Goal: Information Seeking & Learning: Learn about a topic

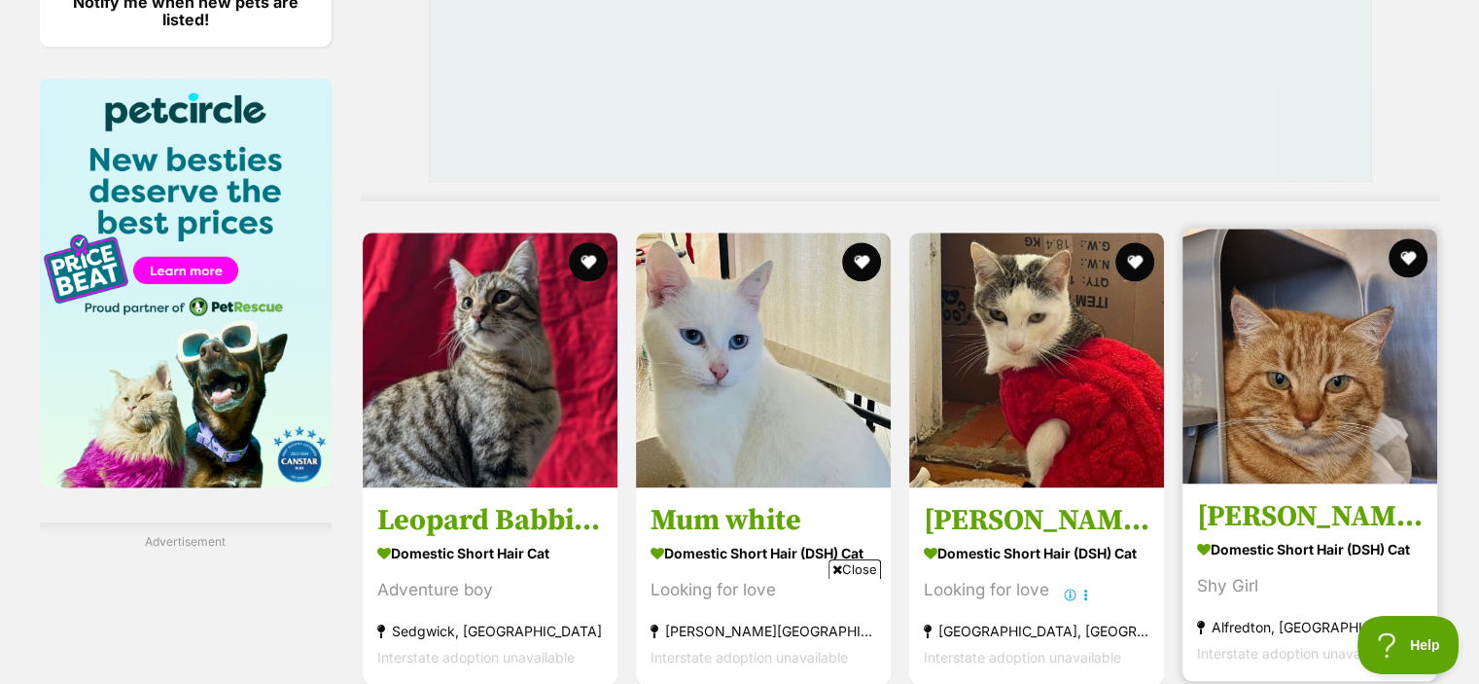
scroll to position [2493, 0]
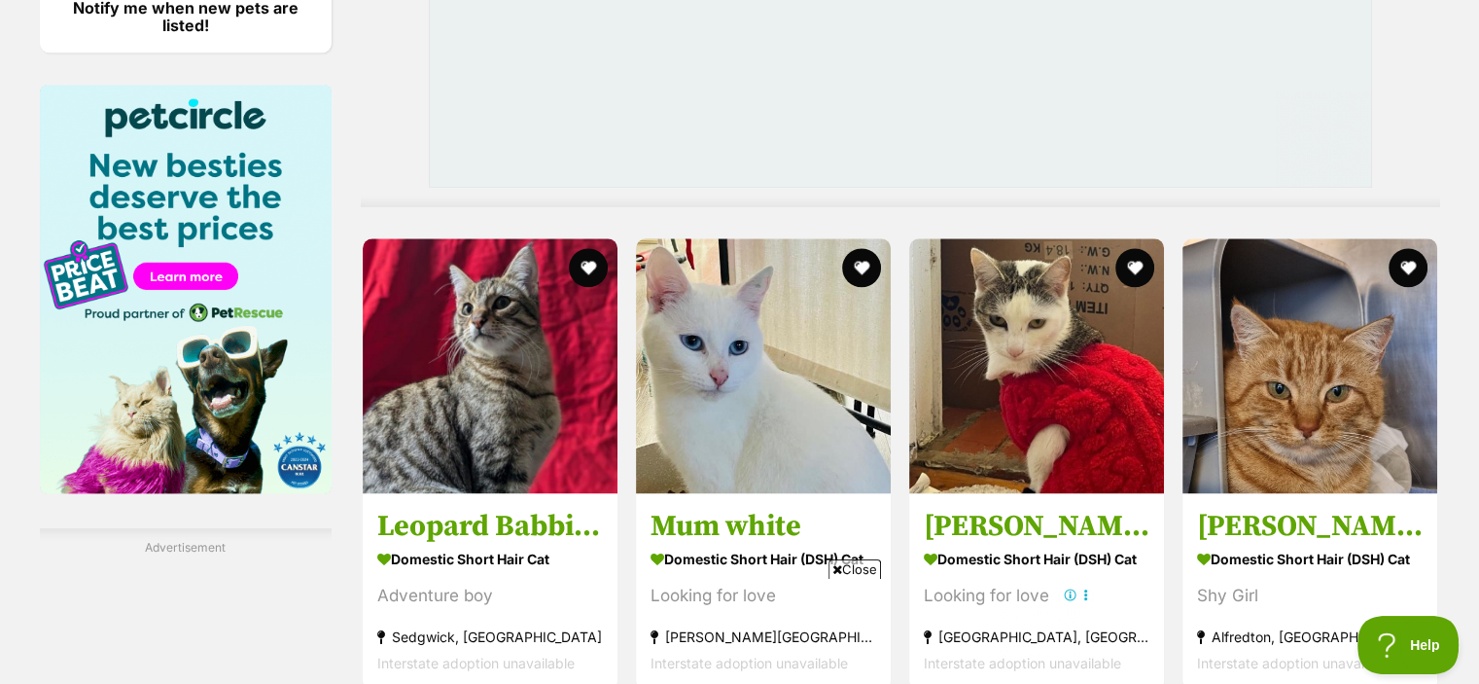
drag, startPoint x: 1438, startPoint y: 391, endPoint x: 1489, endPoint y: 365, distance: 57.0
click at [1478, 365] on html "Skip to main content Log in to favourite this pet Log in Or sign up Search PetR…" at bounding box center [739, 139] width 1479 height 5265
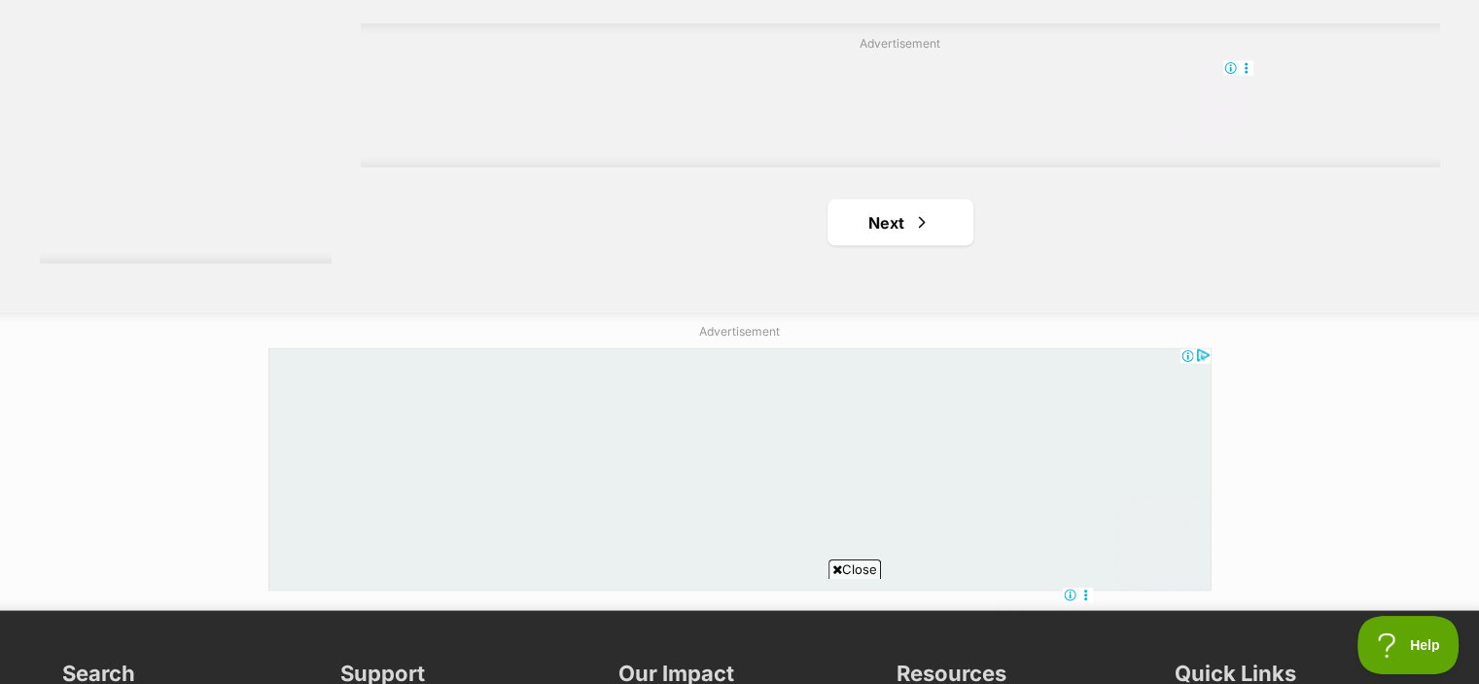
scroll to position [3703, 0]
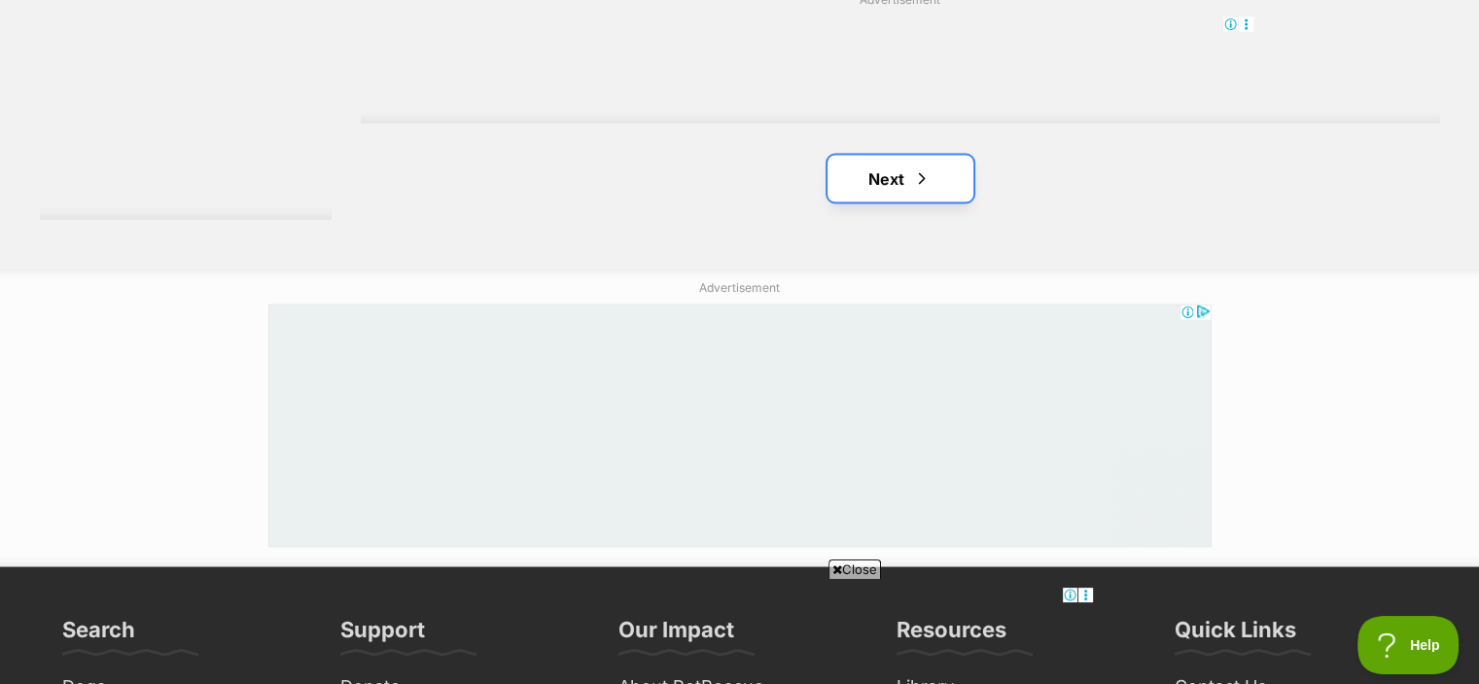
click at [904, 156] on link "Next" at bounding box center [901, 179] width 146 height 47
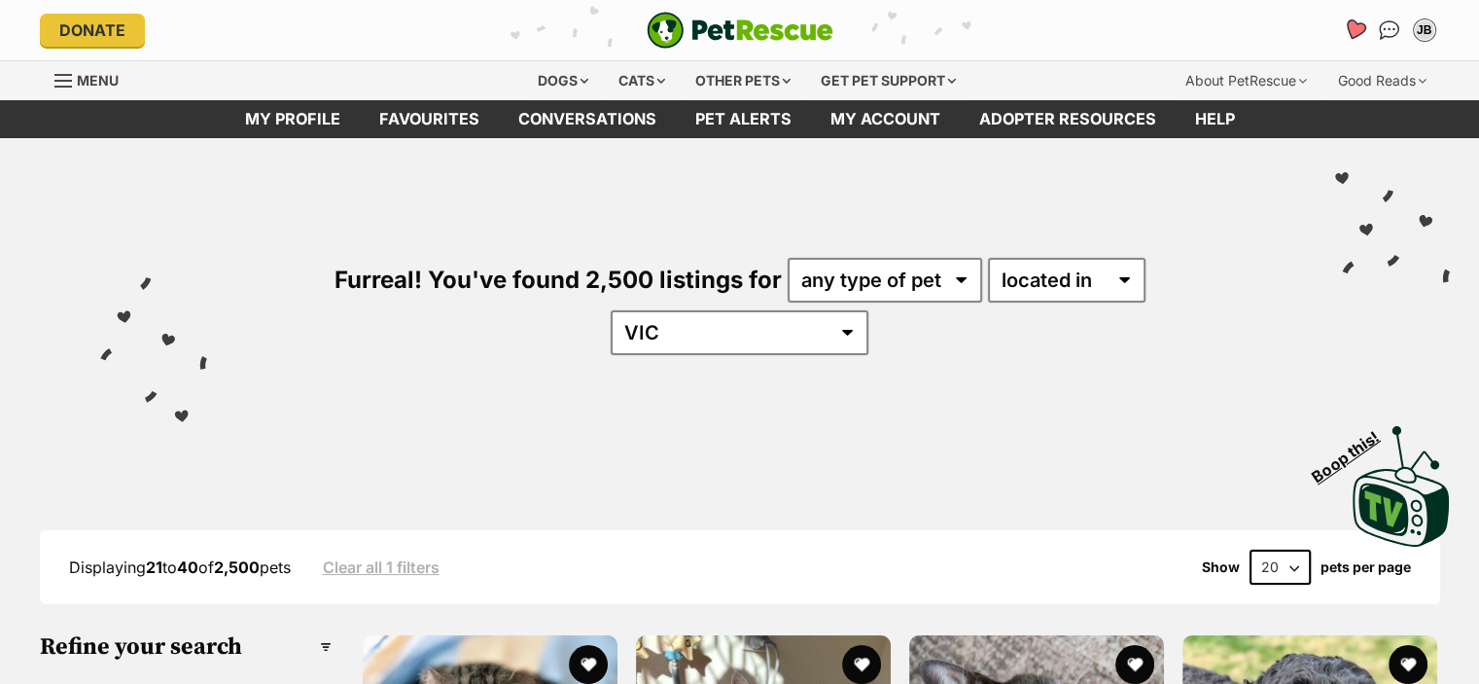
click at [1364, 34] on link "Favourites" at bounding box center [1354, 30] width 40 height 40
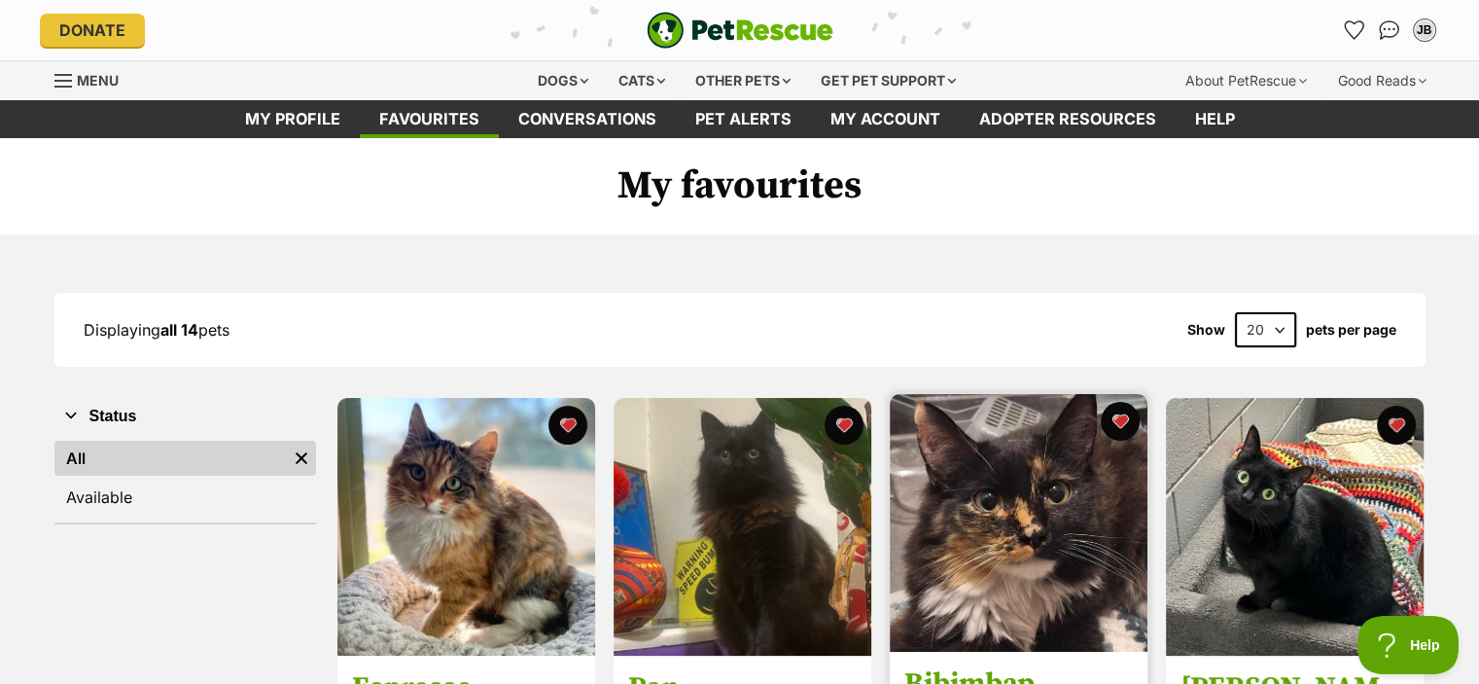
click at [958, 524] on img at bounding box center [1019, 523] width 258 height 258
click at [1068, 448] on img at bounding box center [1019, 523] width 258 height 258
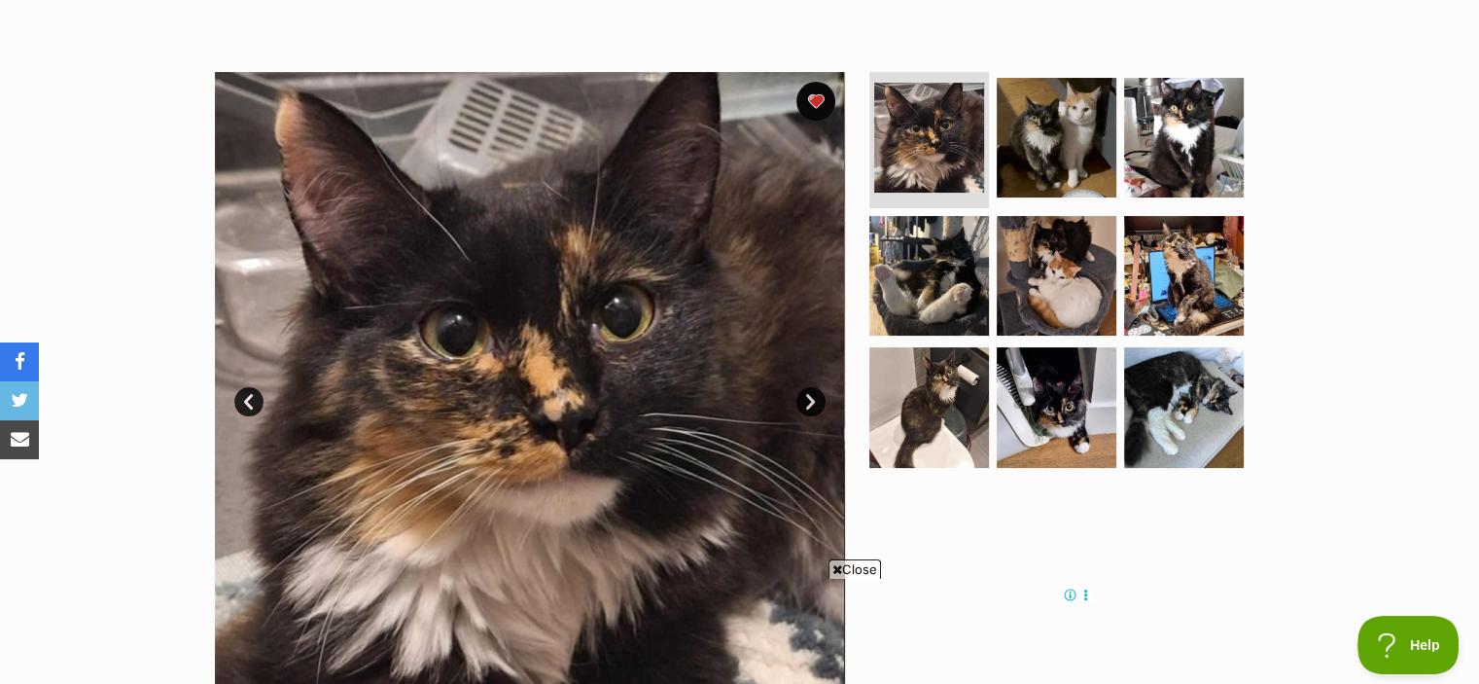
scroll to position [342, 0]
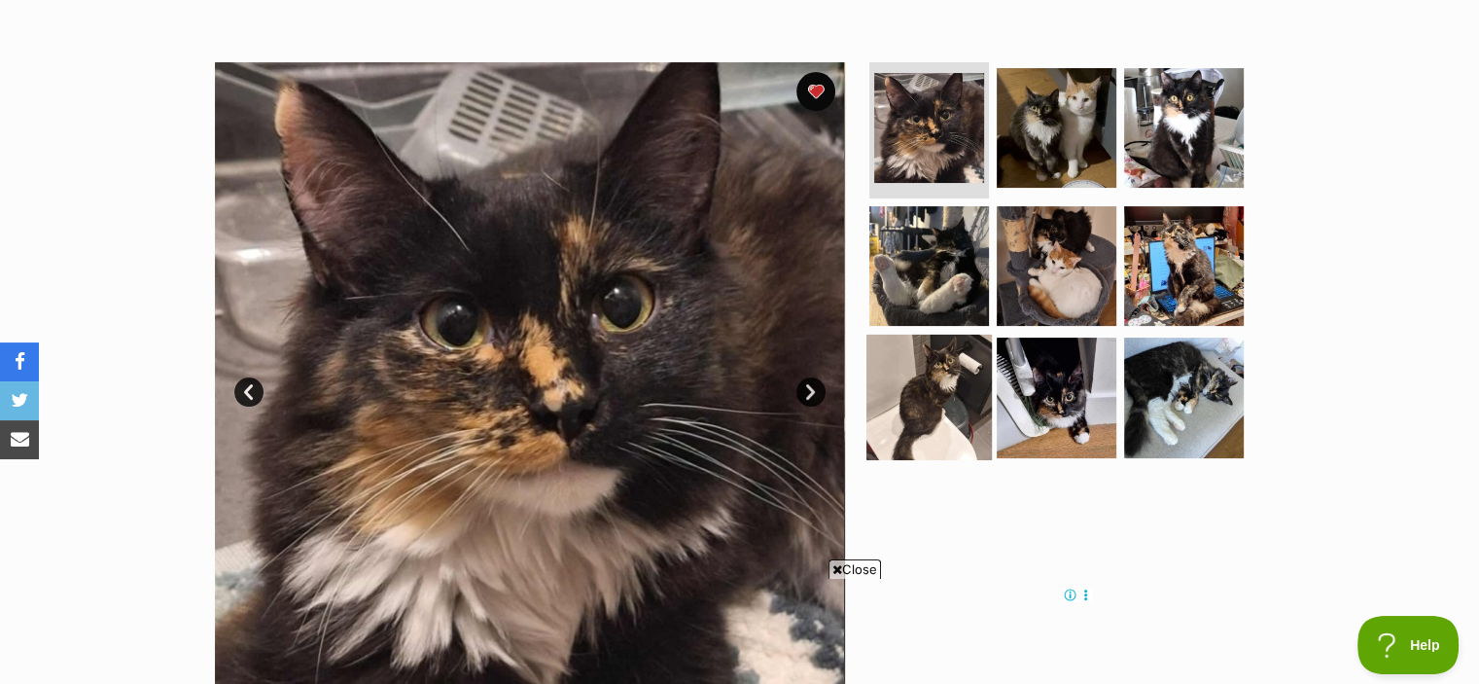
click at [966, 363] on img at bounding box center [929, 397] width 125 height 125
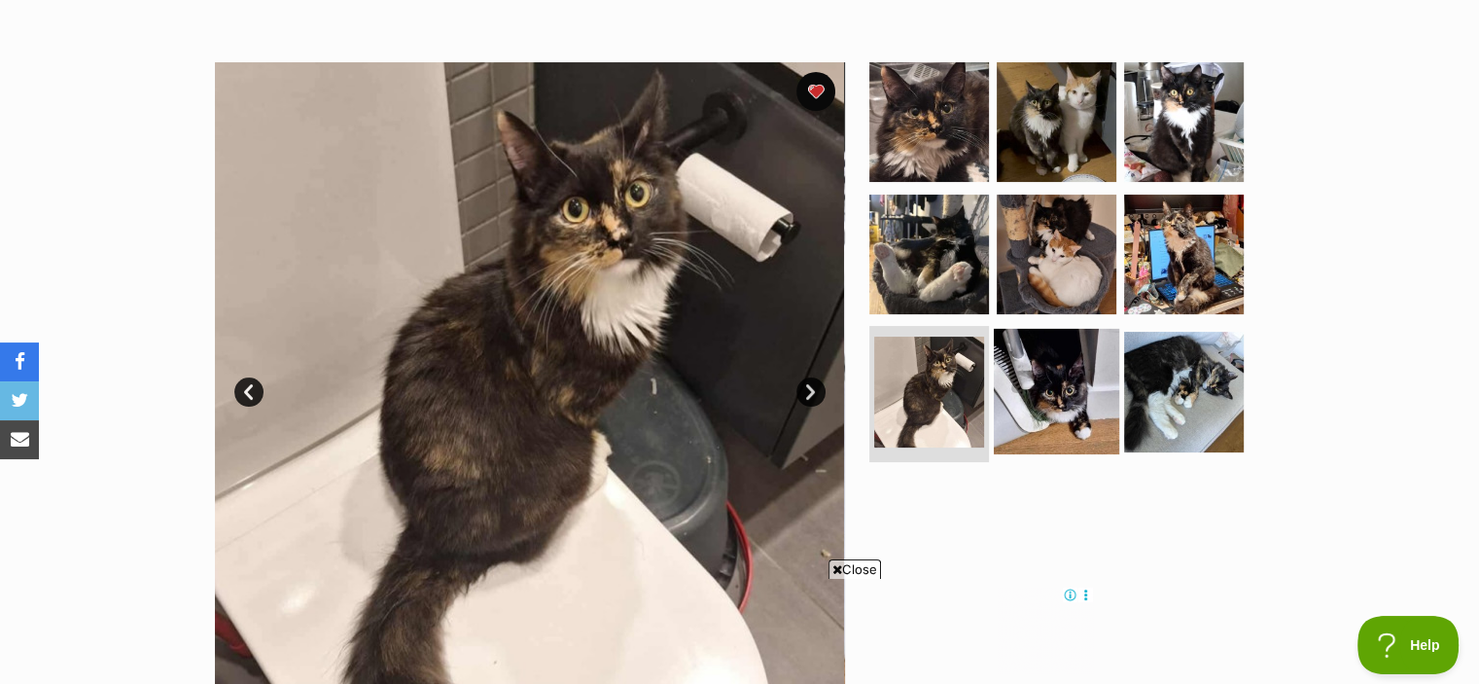
scroll to position [0, 0]
click at [1050, 361] on img at bounding box center [1056, 391] width 125 height 125
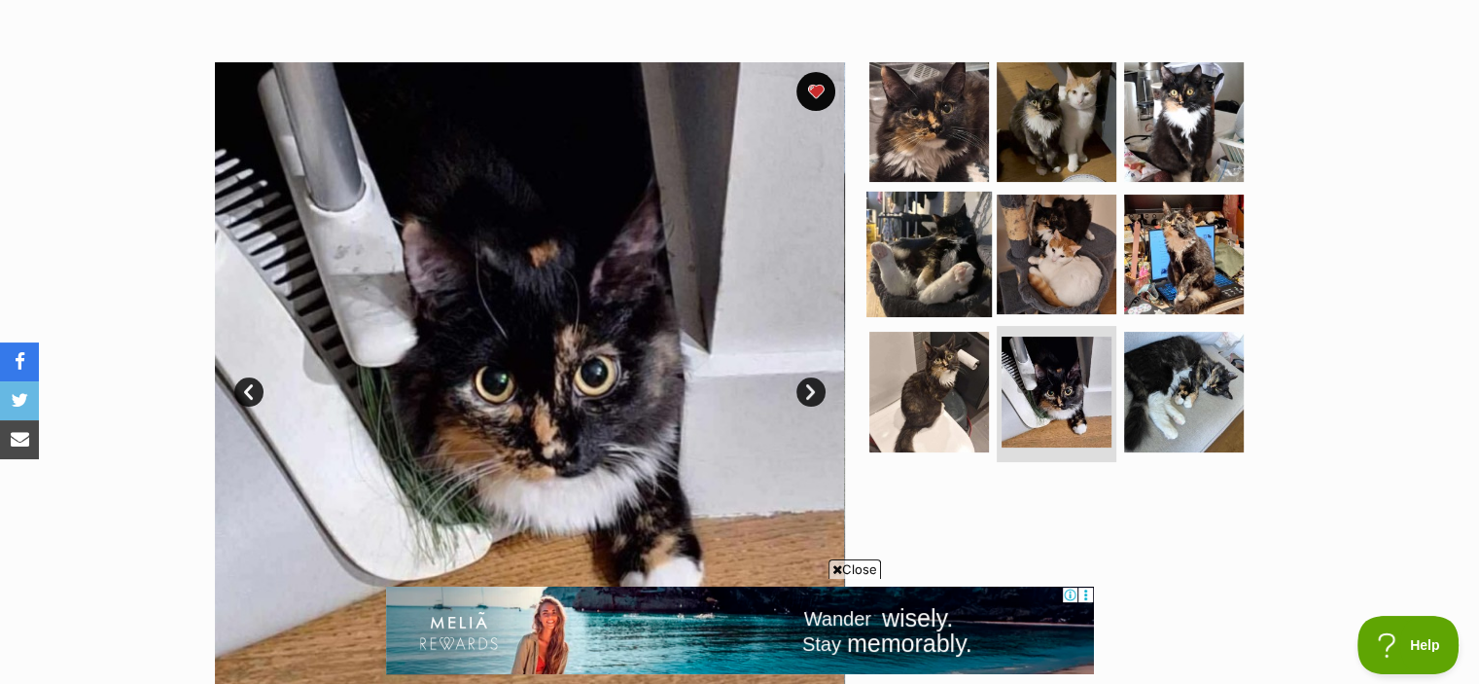
click at [921, 277] on img at bounding box center [929, 253] width 125 height 125
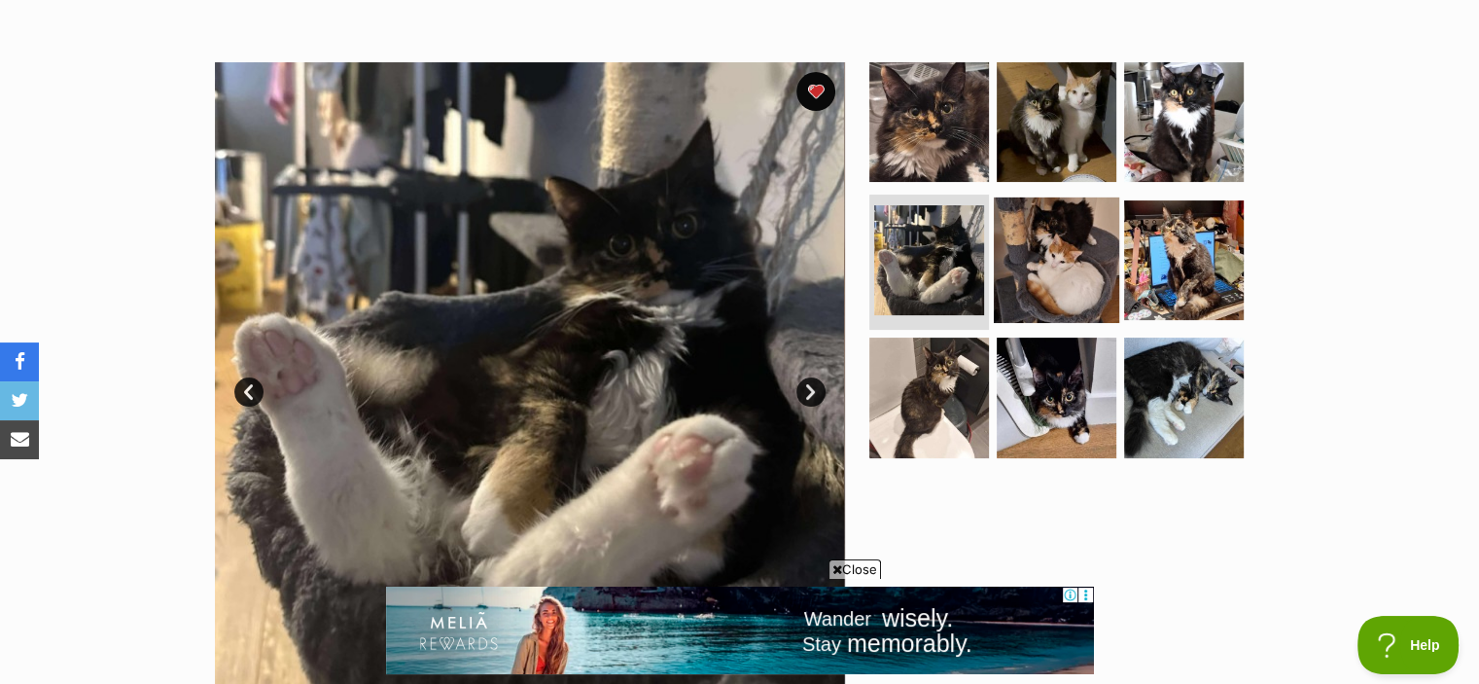
click at [1053, 213] on img at bounding box center [1056, 258] width 125 height 125
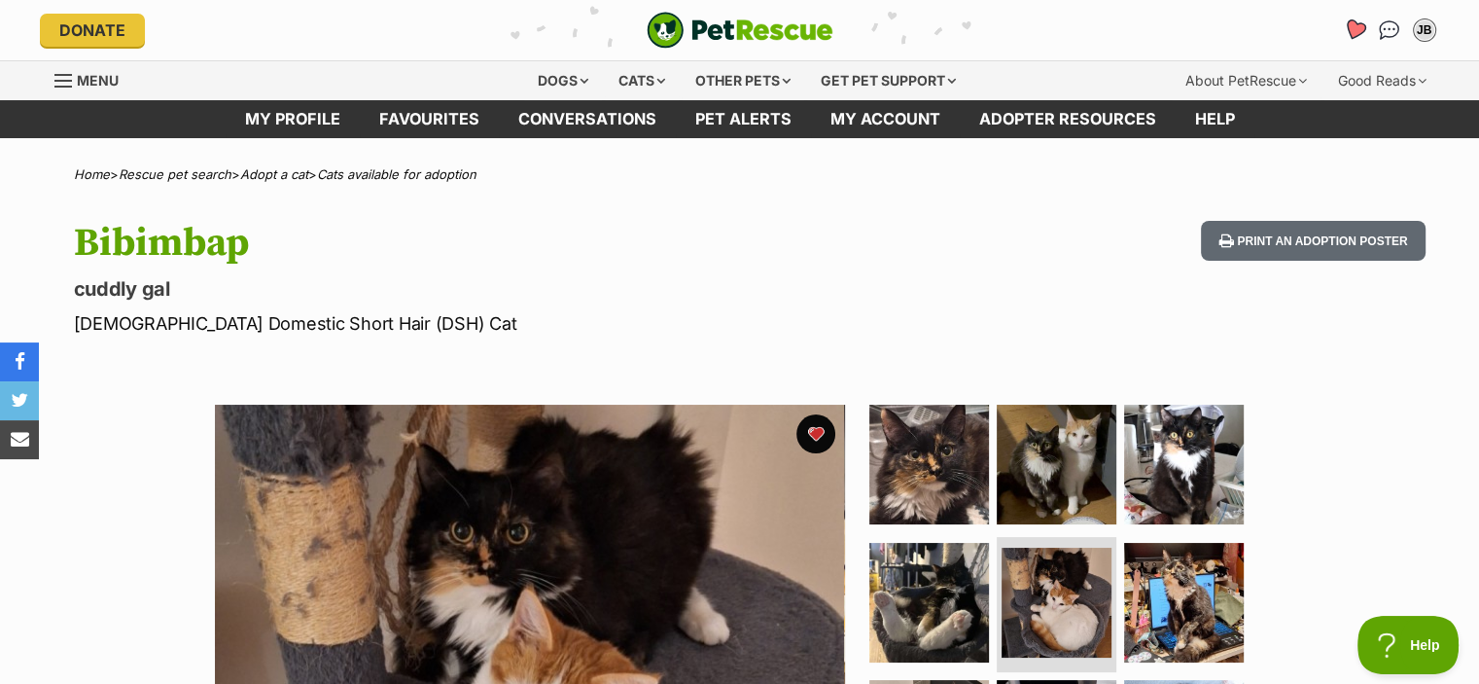
click at [1358, 24] on icon "Favourites" at bounding box center [1353, 29] width 23 height 22
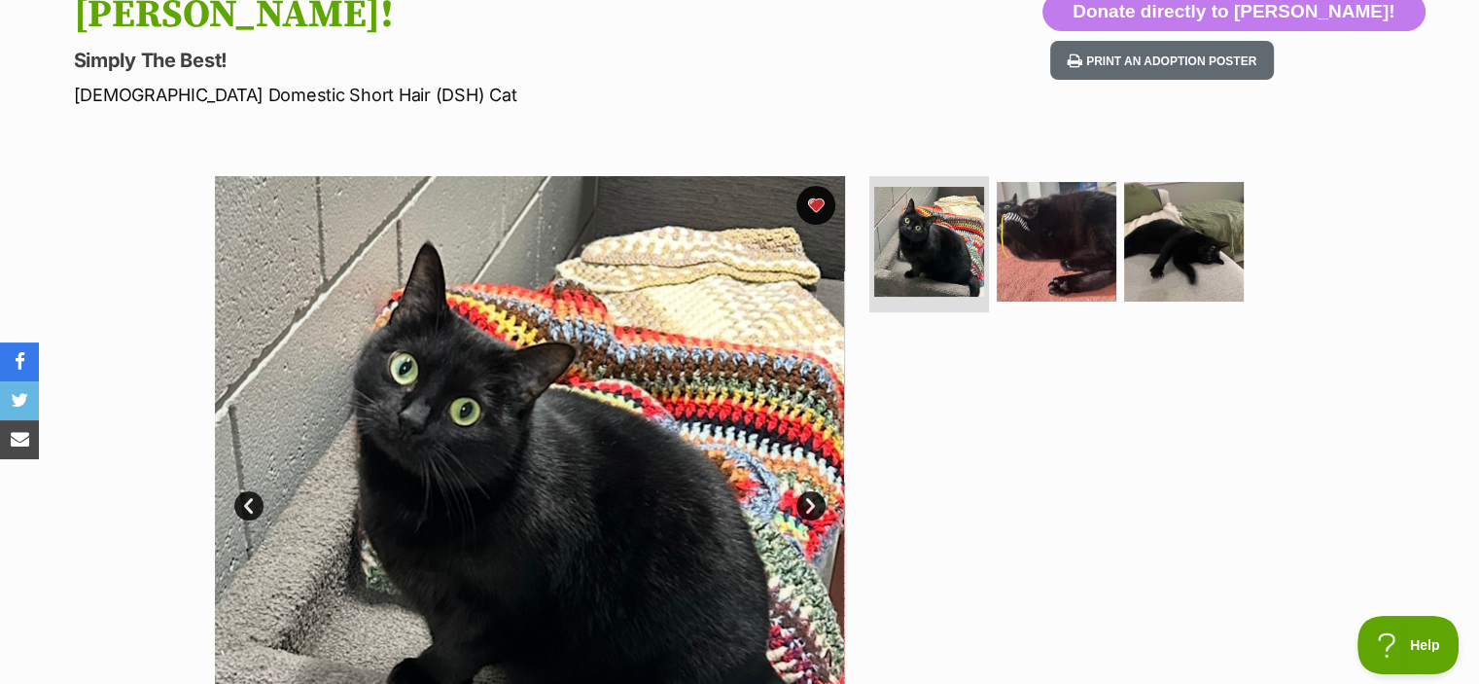
scroll to position [260, 0]
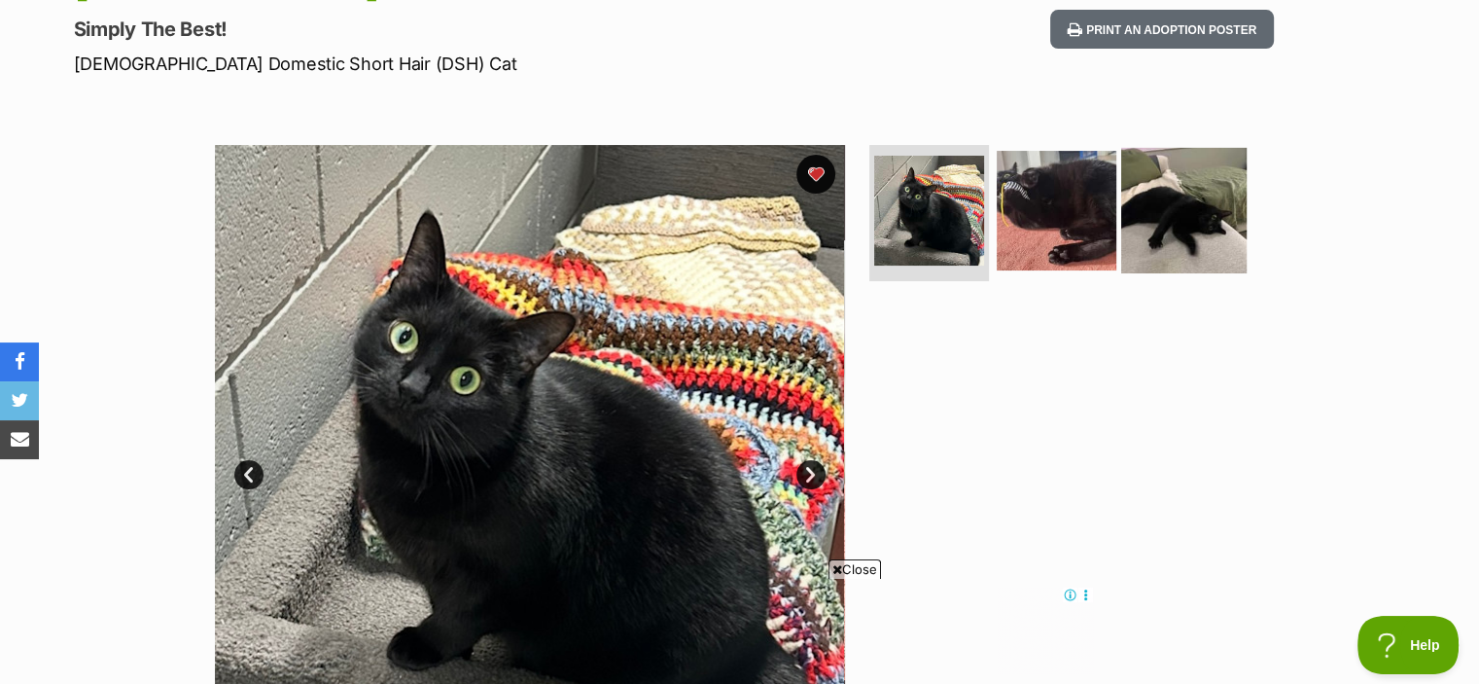
click at [1144, 218] on img at bounding box center [1183, 210] width 125 height 125
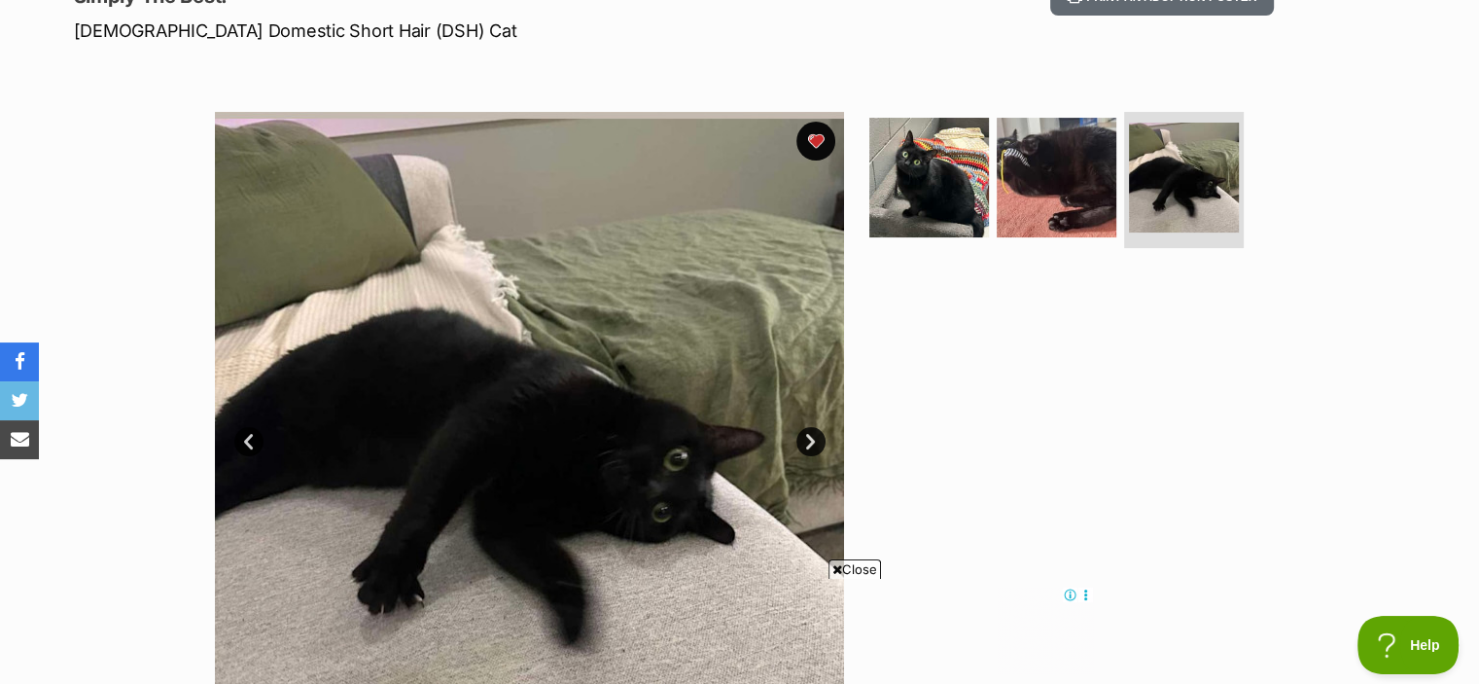
scroll to position [335, 0]
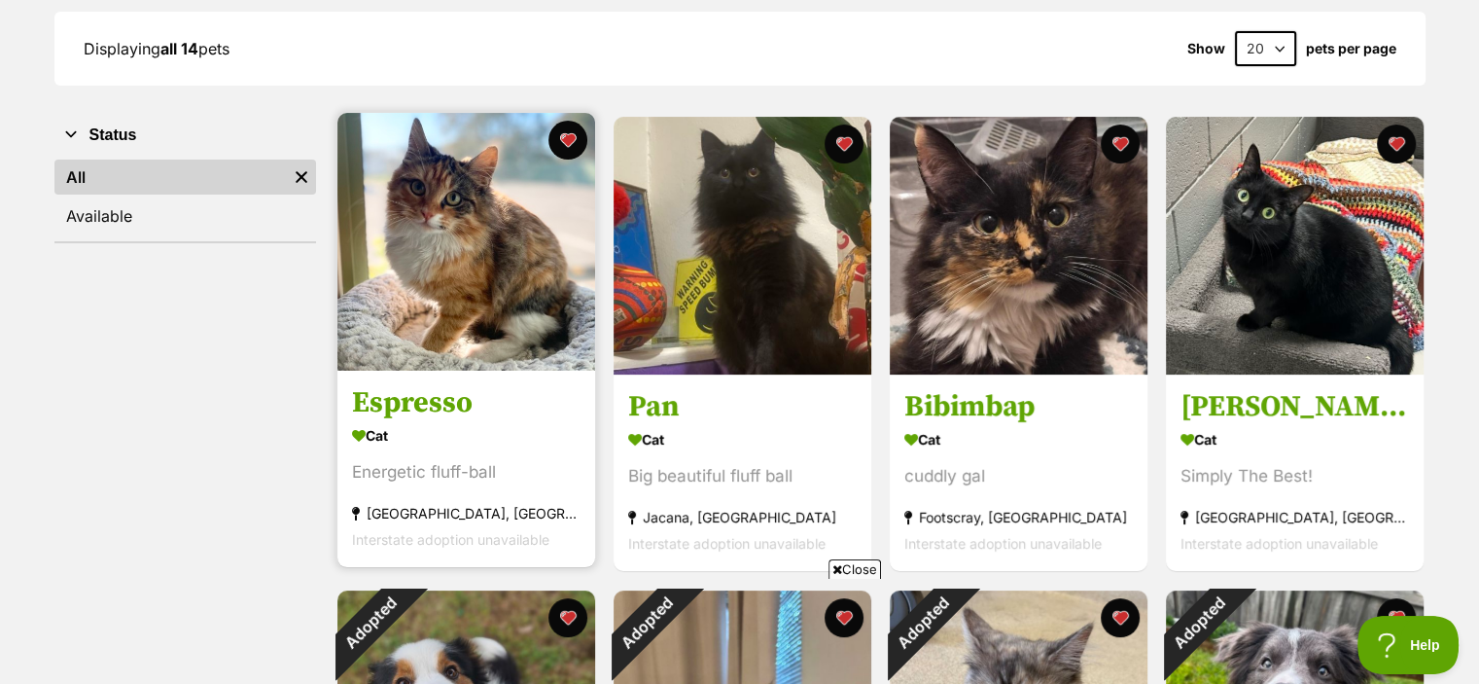
click at [456, 408] on h3 "Espresso" at bounding box center [466, 403] width 229 height 37
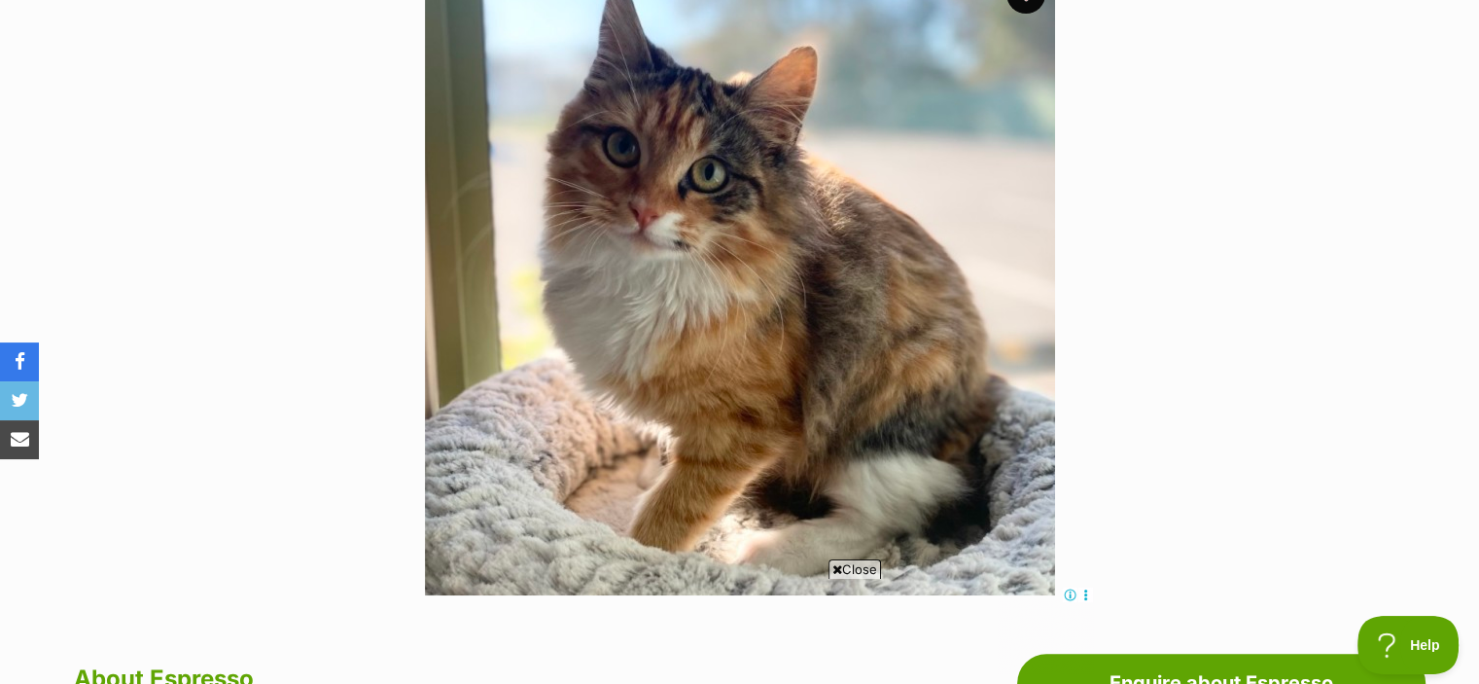
scroll to position [444, 0]
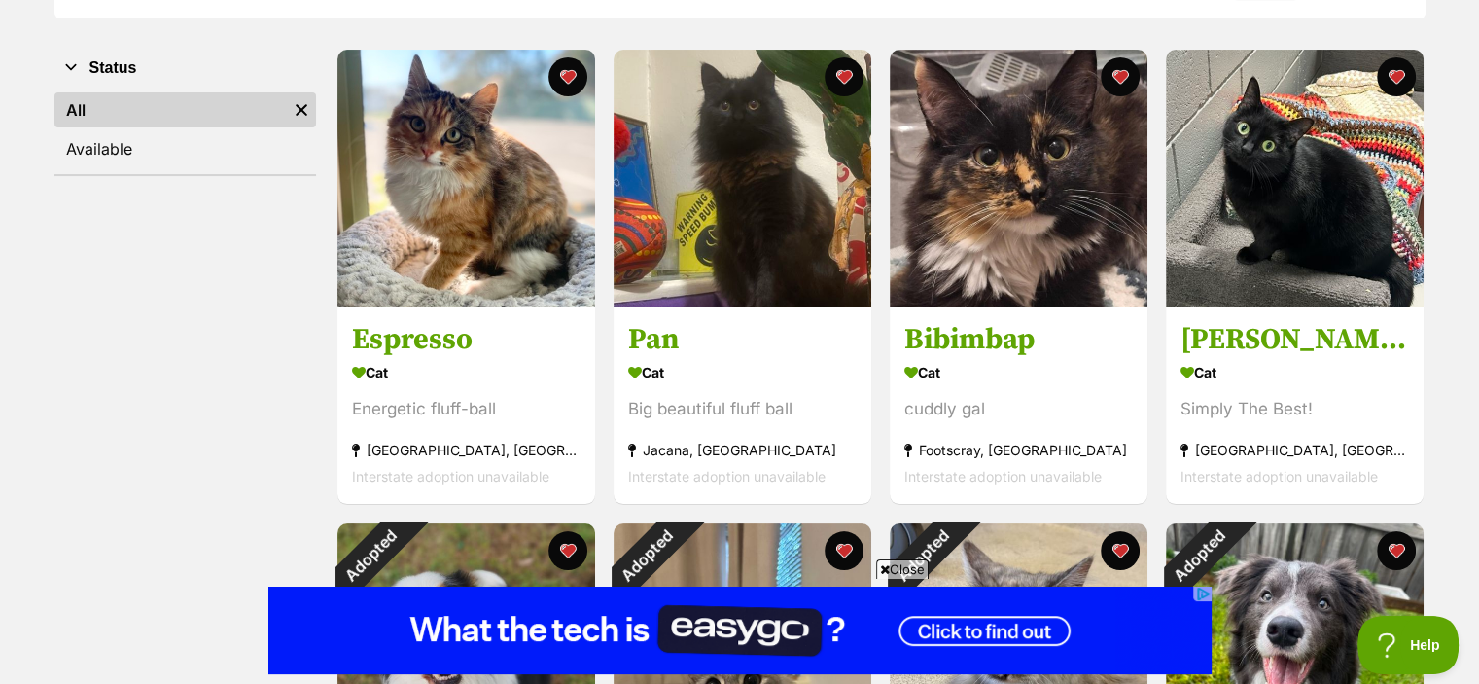
scroll to position [335, 0]
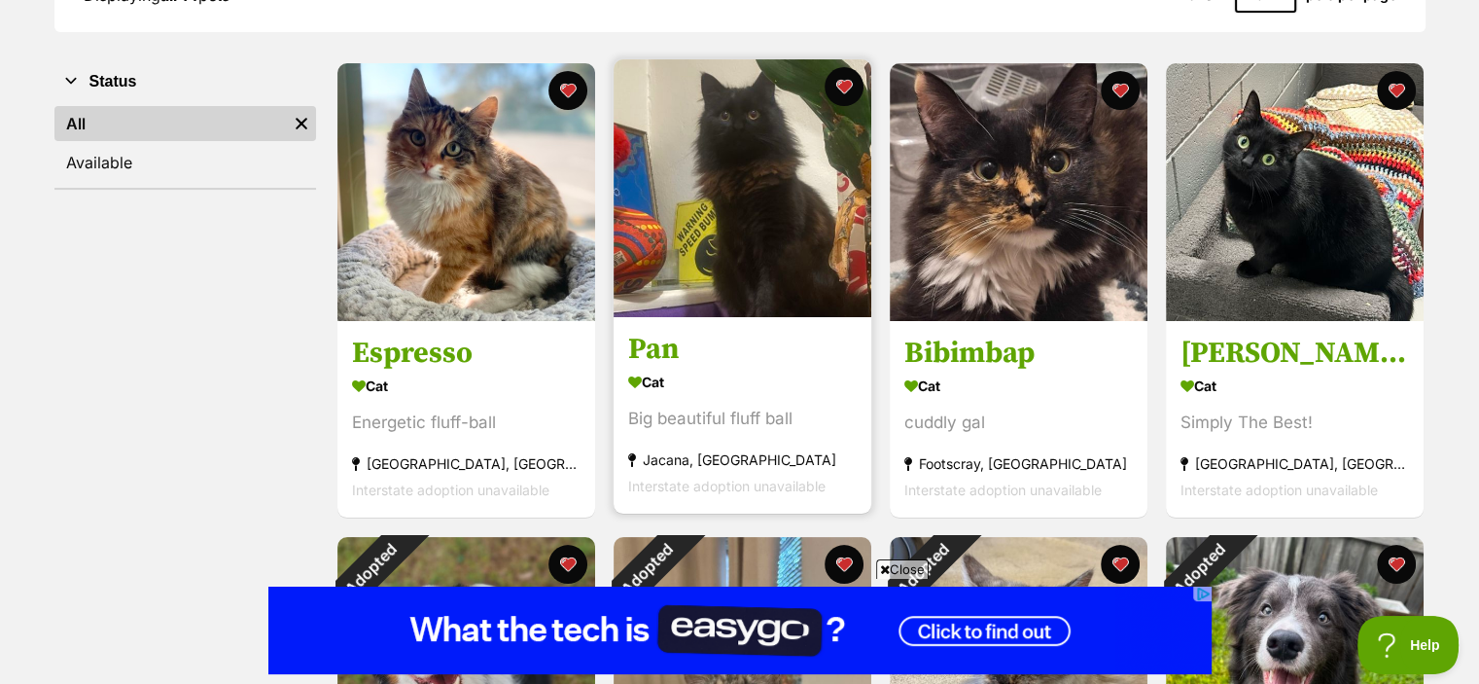
click at [778, 310] on img at bounding box center [743, 188] width 258 height 258
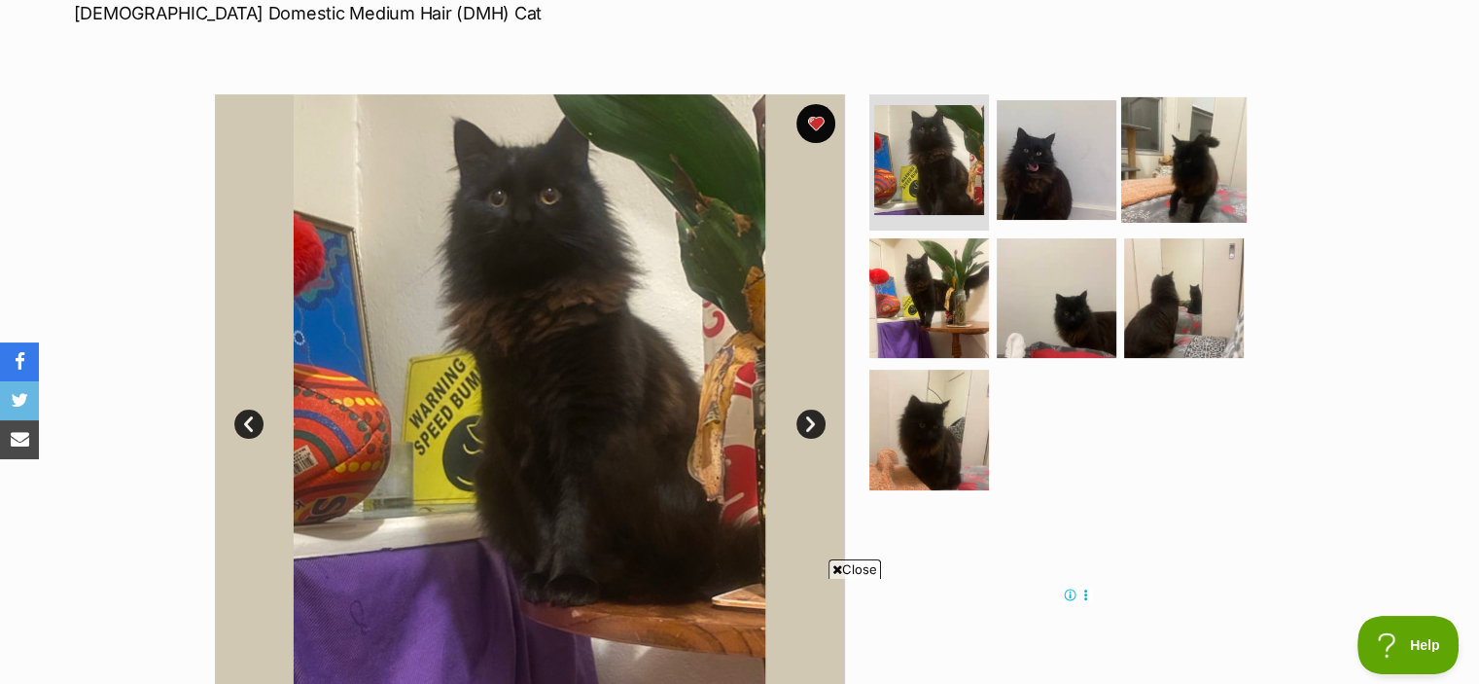
click at [1197, 158] on img at bounding box center [1183, 159] width 125 height 125
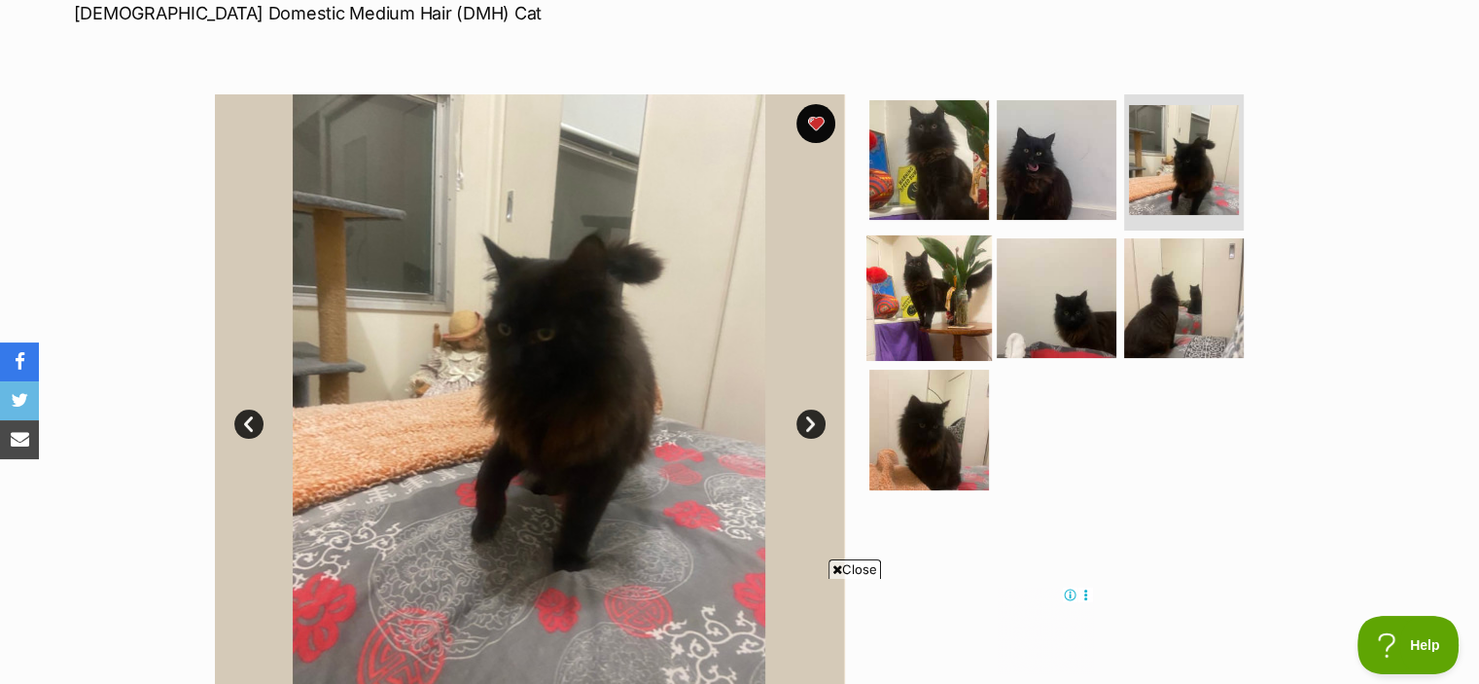
click at [895, 296] on img at bounding box center [929, 296] width 125 height 125
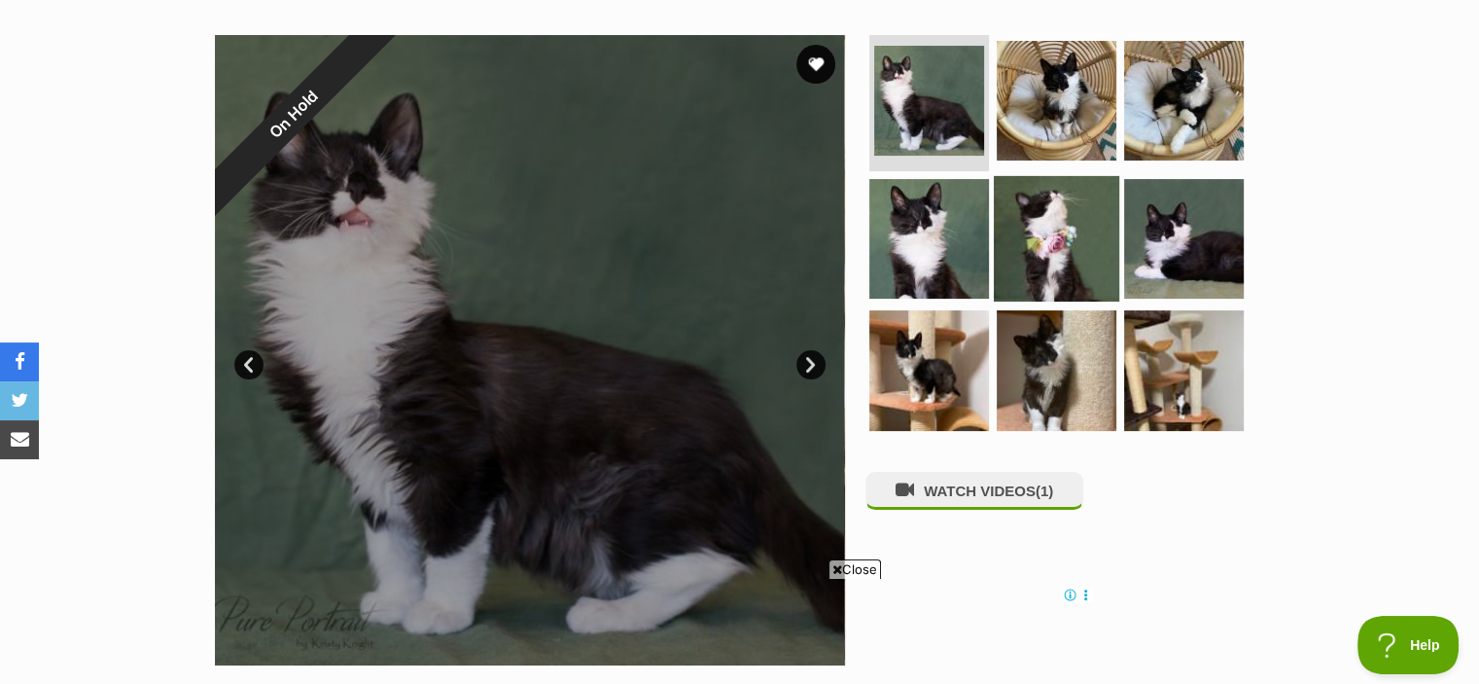
click at [1027, 223] on img at bounding box center [1056, 237] width 125 height 125
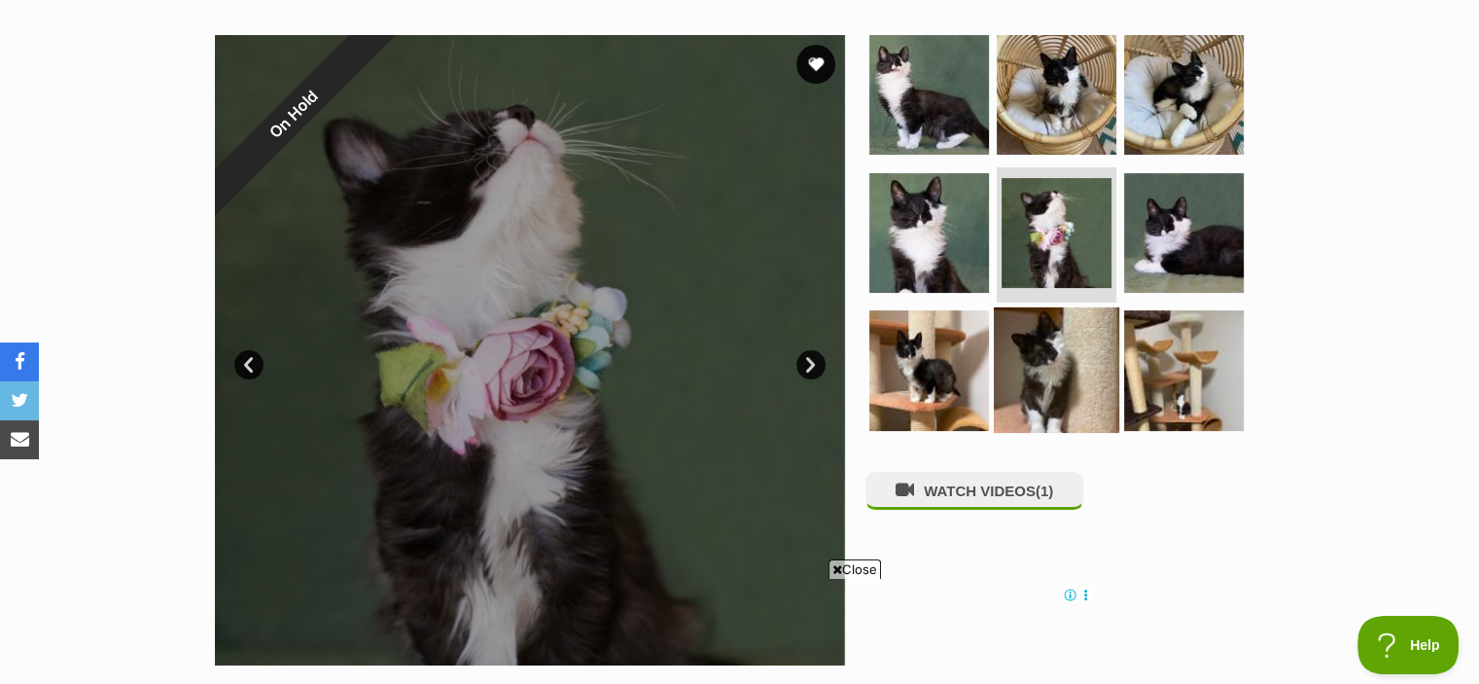
click at [1019, 377] on img at bounding box center [1056, 369] width 125 height 125
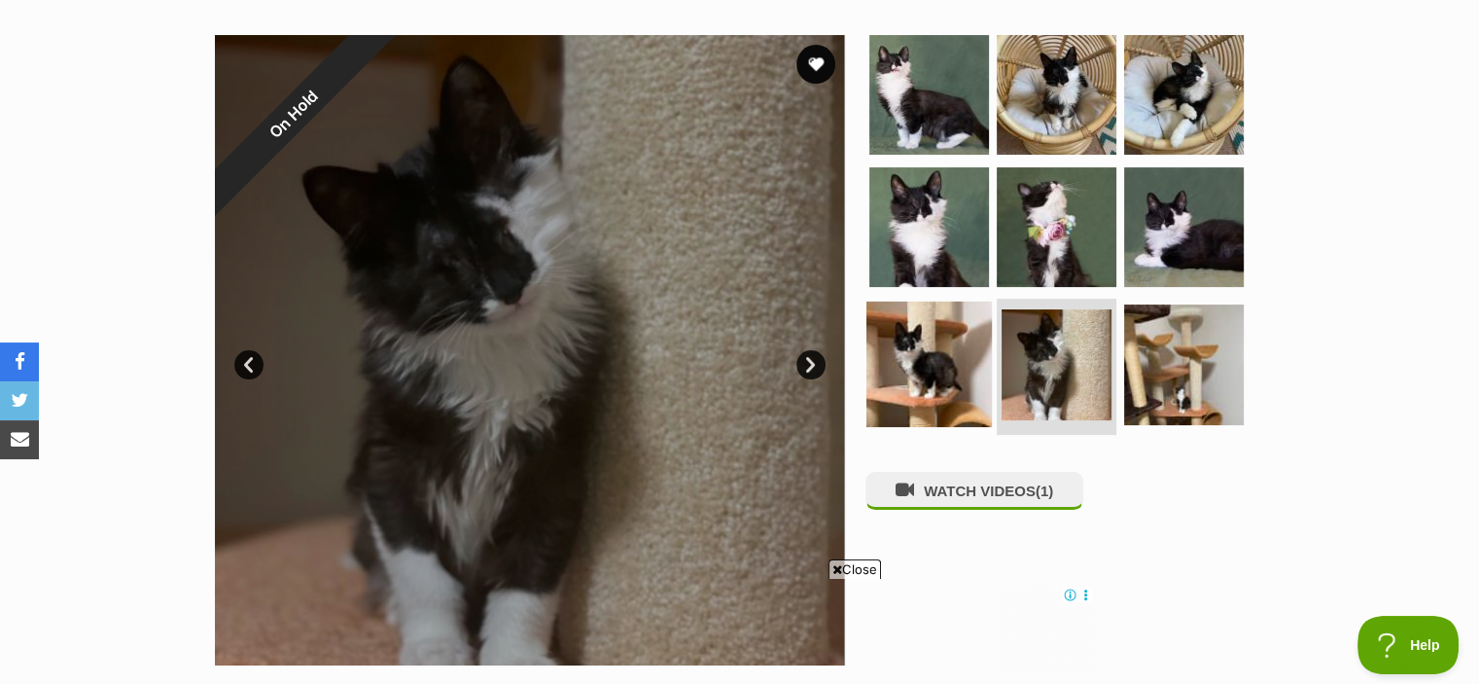
click at [916, 372] on img at bounding box center [929, 363] width 125 height 125
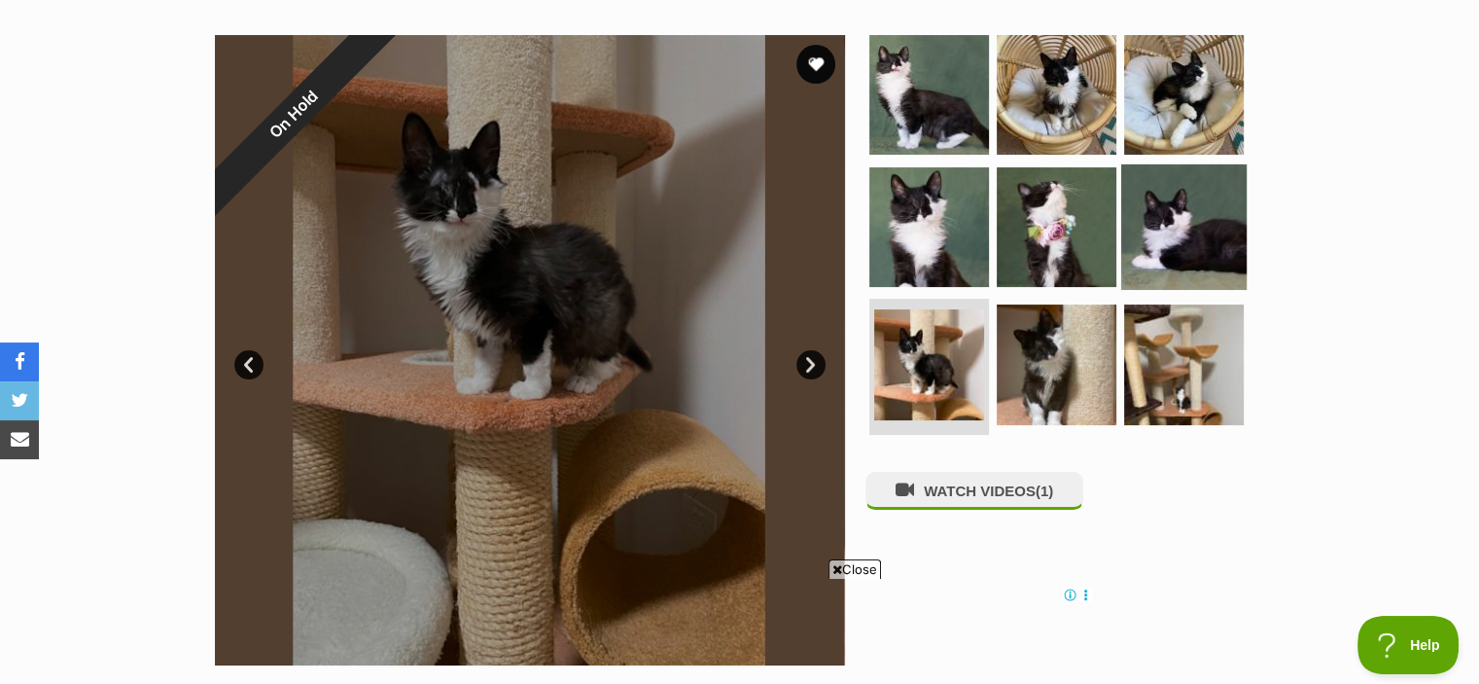
click at [1171, 228] on img at bounding box center [1183, 225] width 125 height 125
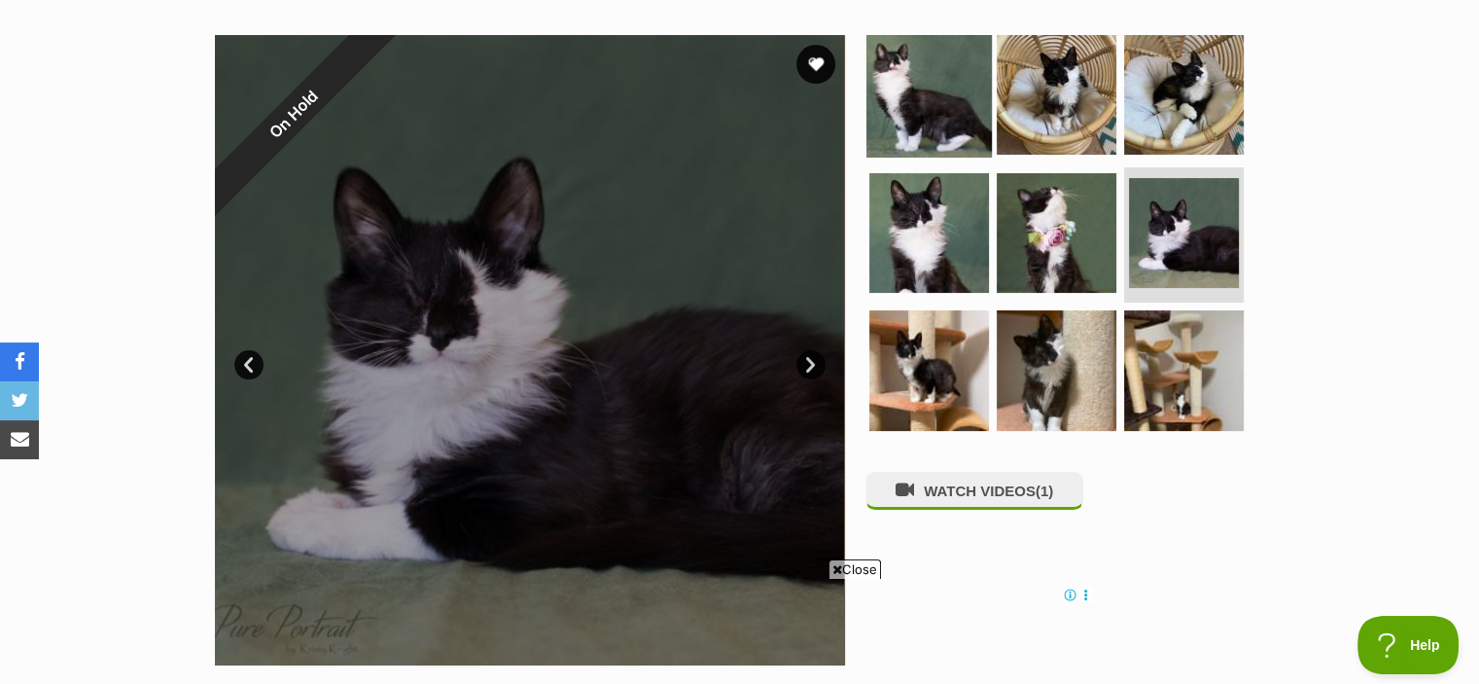
click at [903, 96] on img at bounding box center [929, 94] width 125 height 125
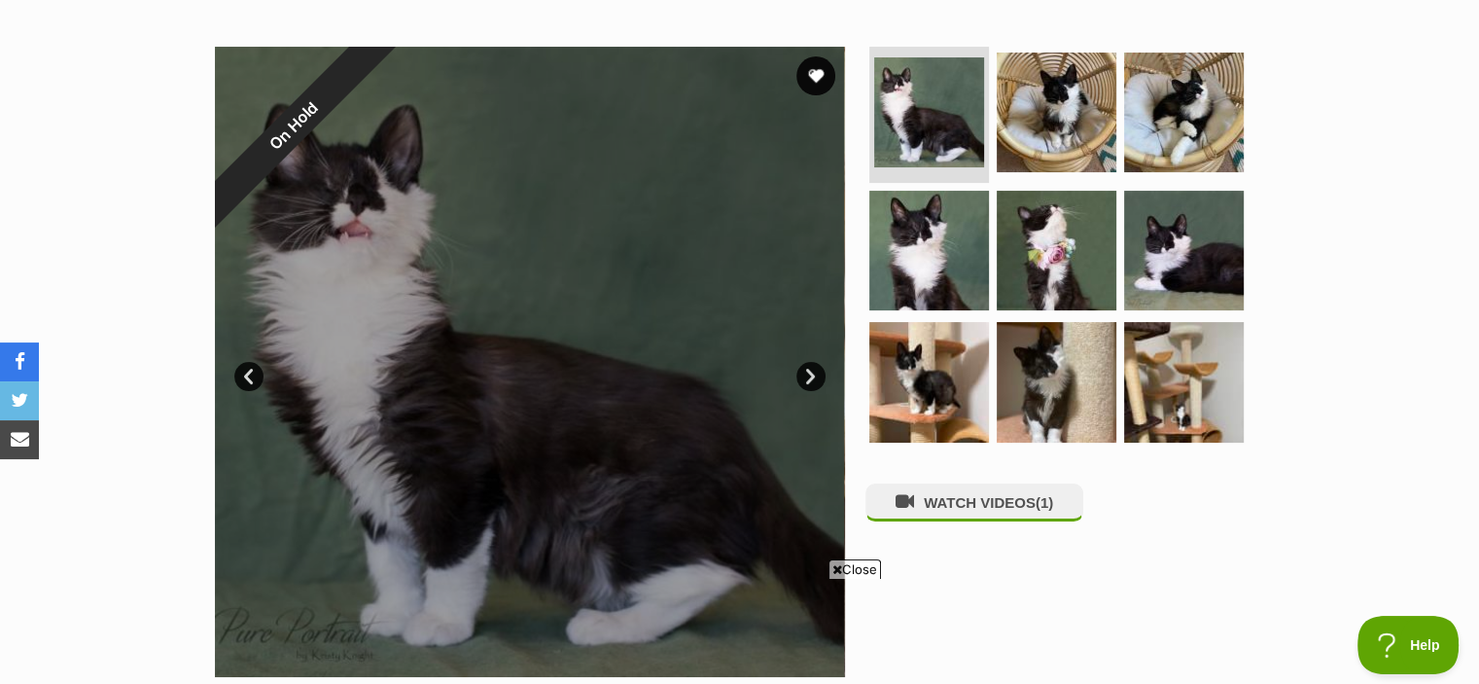
scroll to position [353, 0]
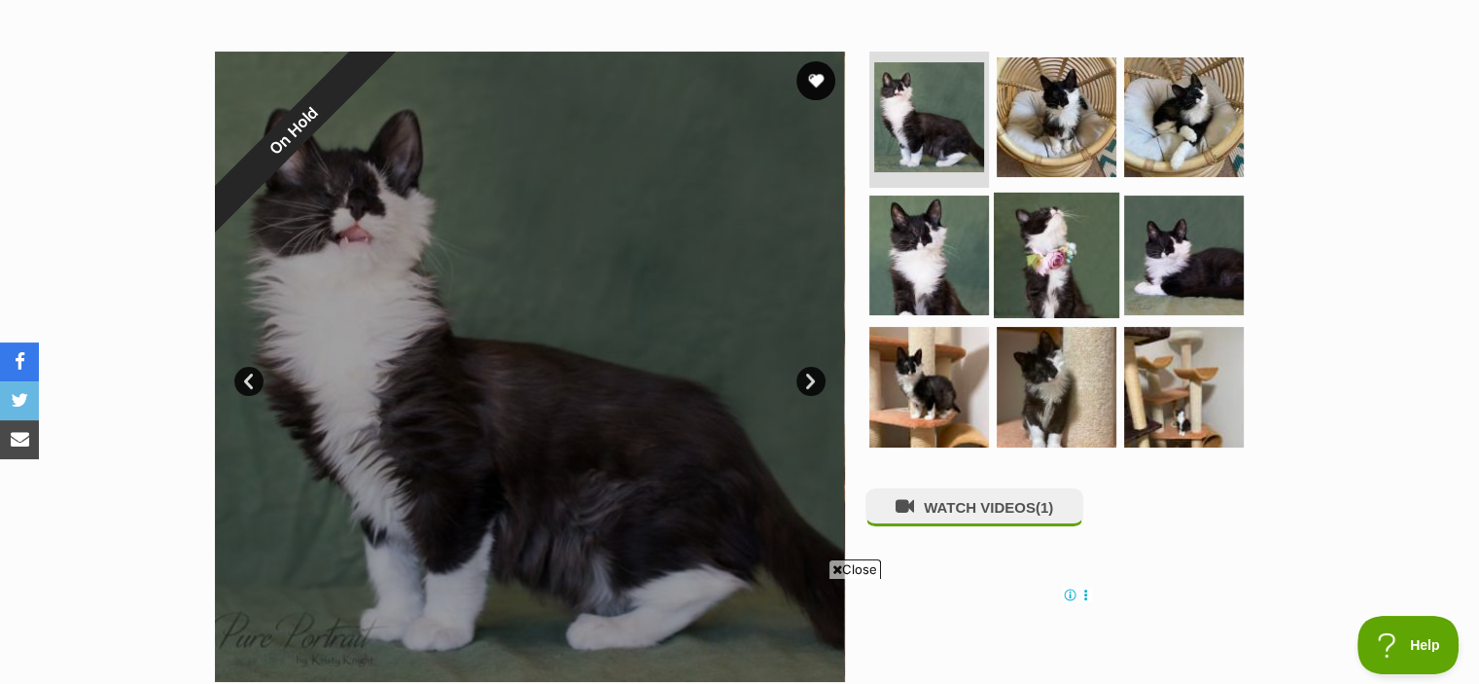
click at [1064, 238] on img at bounding box center [1056, 254] width 125 height 125
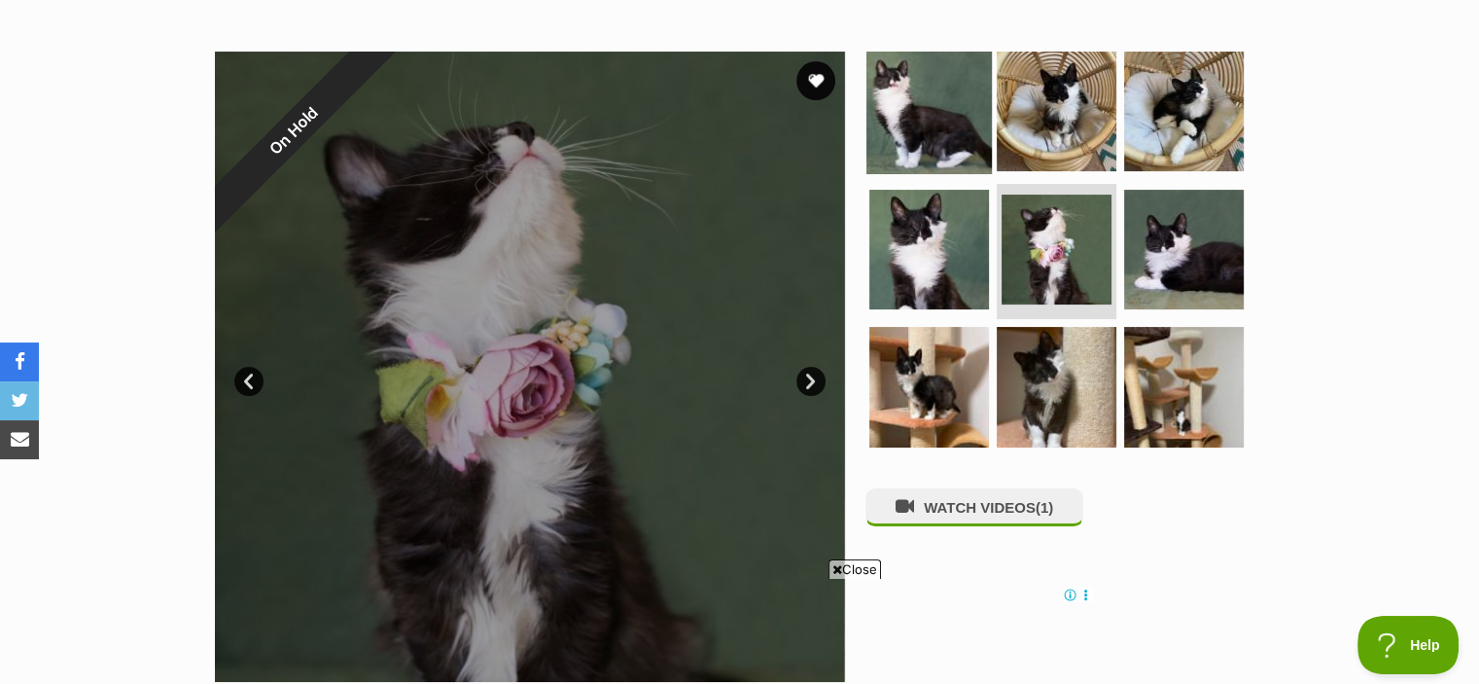
click at [908, 138] on img at bounding box center [929, 111] width 125 height 125
